Goal: Transaction & Acquisition: Purchase product/service

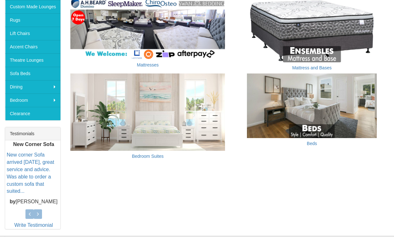
scroll to position [137, 0]
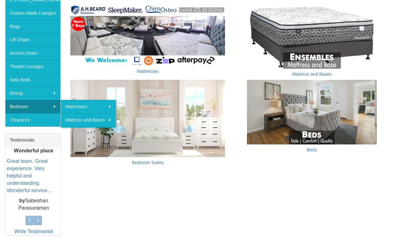
click at [49, 105] on link "Bedroom" at bounding box center [32, 106] width 55 height 13
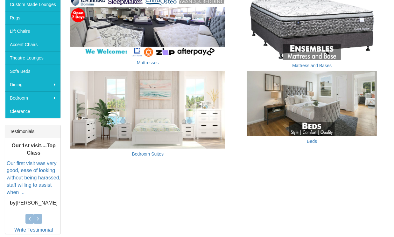
scroll to position [150, 0]
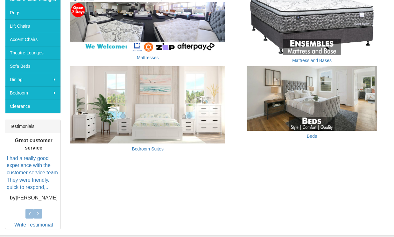
click at [146, 94] on img at bounding box center [147, 104] width 155 height 77
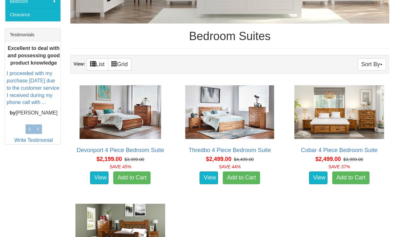
scroll to position [240, 0]
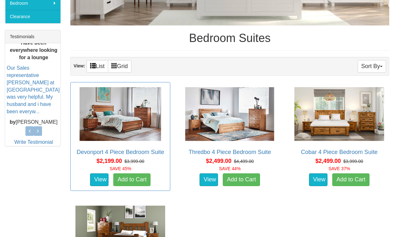
click at [118, 126] on img at bounding box center [120, 114] width 93 height 57
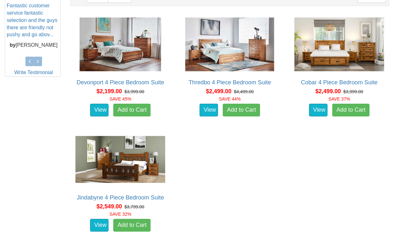
scroll to position [306, 0]
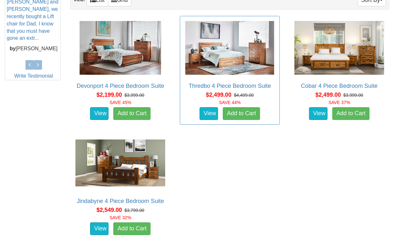
click at [236, 58] on img at bounding box center [229, 47] width 93 height 57
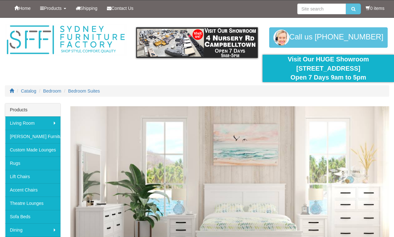
scroll to position [306, 0]
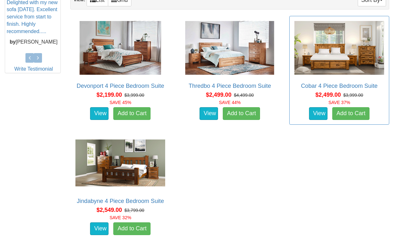
click at [362, 71] on img at bounding box center [339, 47] width 93 height 57
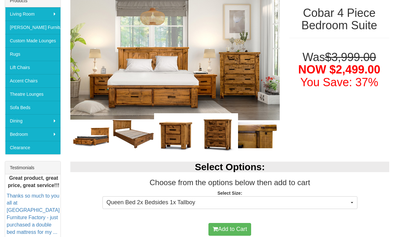
scroll to position [120, 0]
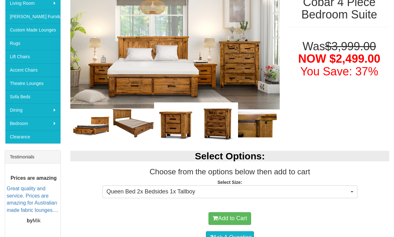
click at [131, 132] on img at bounding box center [133, 123] width 42 height 30
